Goal: Task Accomplishment & Management: Manage account settings

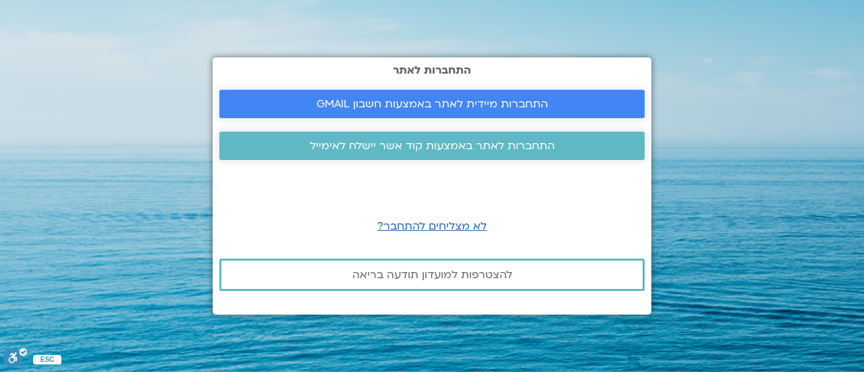
drag, startPoint x: 0, startPoint y: 0, endPoint x: 378, endPoint y: 101, distance: 391.3
click at [377, 101] on span "התחברות מיידית לאתר באמצעות חשבון GMAIL" at bounding box center [433, 104] width 232 height 12
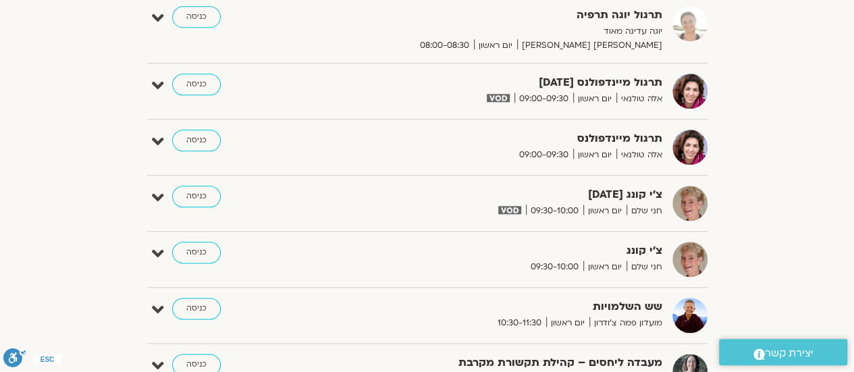
scroll to position [743, 0]
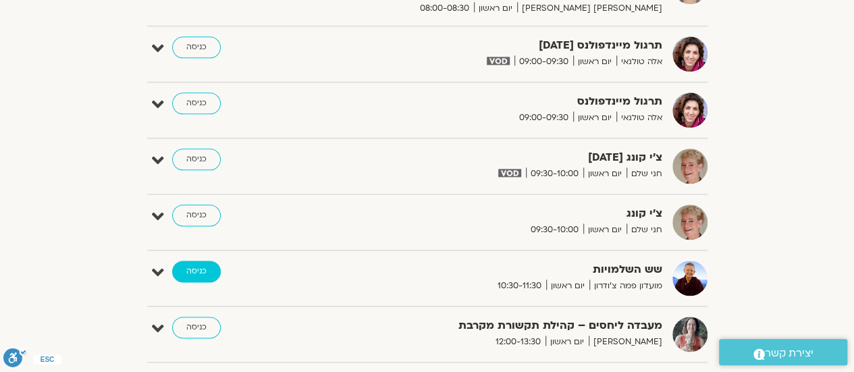
click at [194, 267] on link "כניסה" at bounding box center [196, 272] width 49 height 22
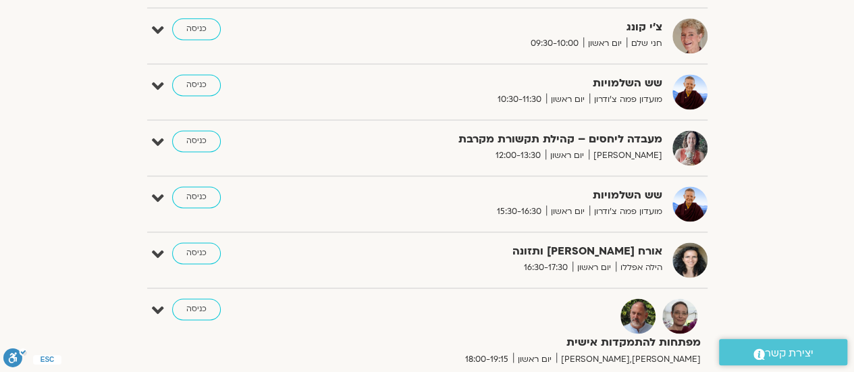
scroll to position [945, 0]
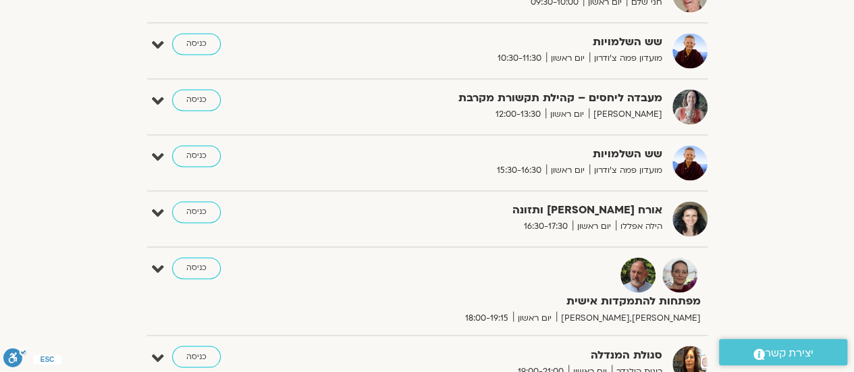
scroll to position [1013, 0]
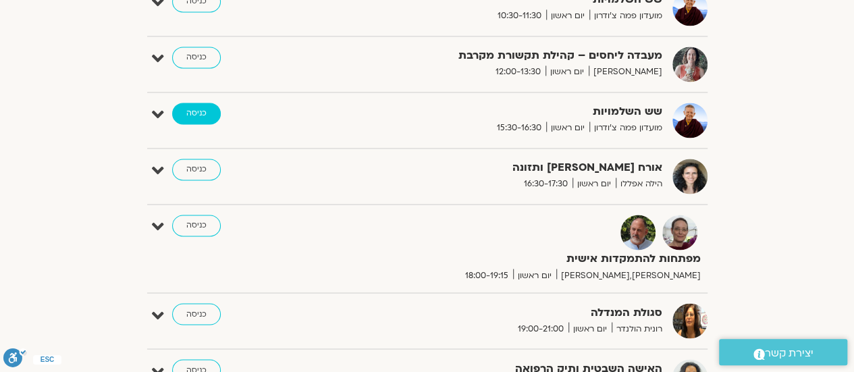
click at [203, 107] on link "כניסה" at bounding box center [196, 114] width 49 height 22
